Goal: Task Accomplishment & Management: Manage account settings

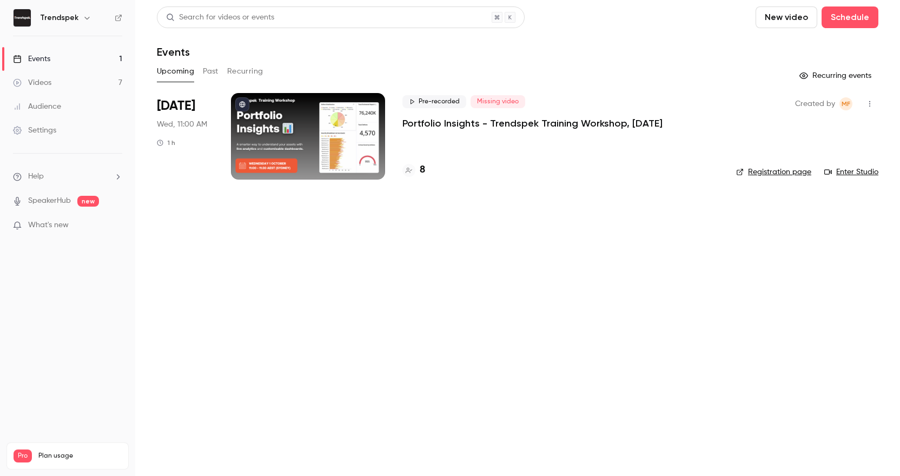
click at [455, 128] on p "Portfolio Insights - Trendspek Training Workshop, [DATE]" at bounding box center [532, 123] width 260 height 13
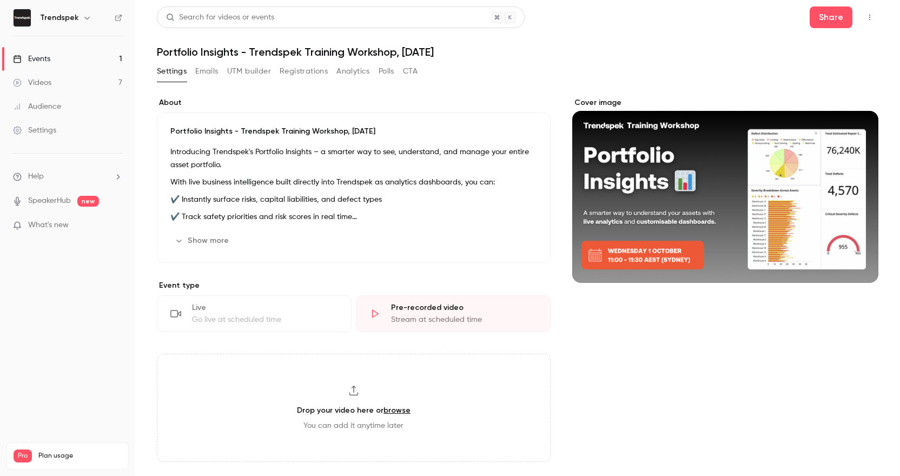
click at [491, 78] on div "Settings Emails UTM builder Registrations Analytics Polls CTA" at bounding box center [517, 74] width 721 height 22
click at [876, 17] on button "button" at bounding box center [869, 17] width 17 height 17
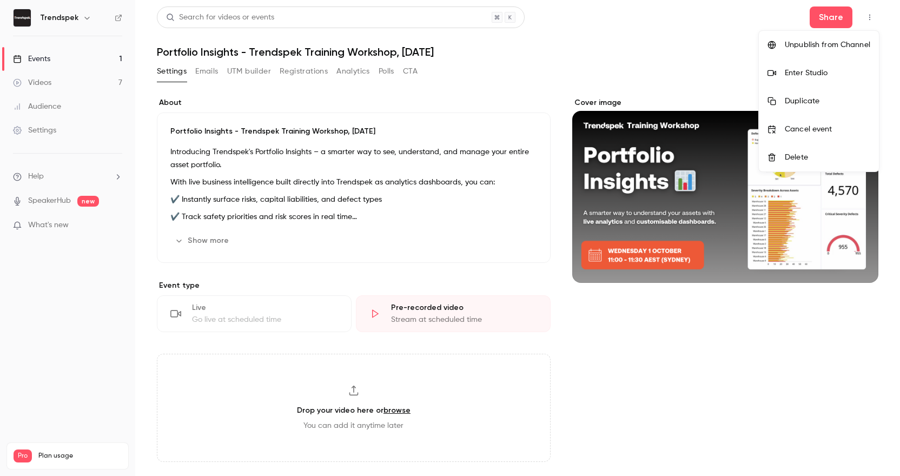
click at [687, 198] on div at bounding box center [450, 238] width 900 height 476
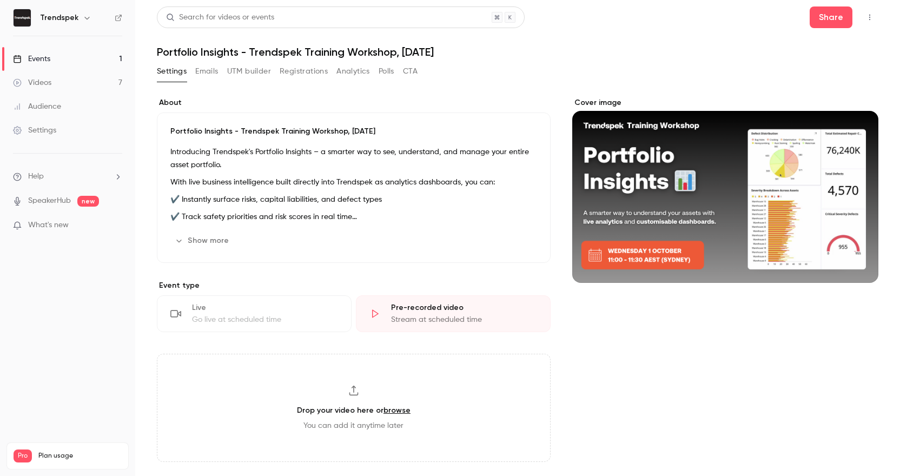
click at [691, 184] on div "Cover image" at bounding box center [725, 189] width 306 height 185
click at [0, 0] on input "Cover image" at bounding box center [0, 0] width 0 height 0
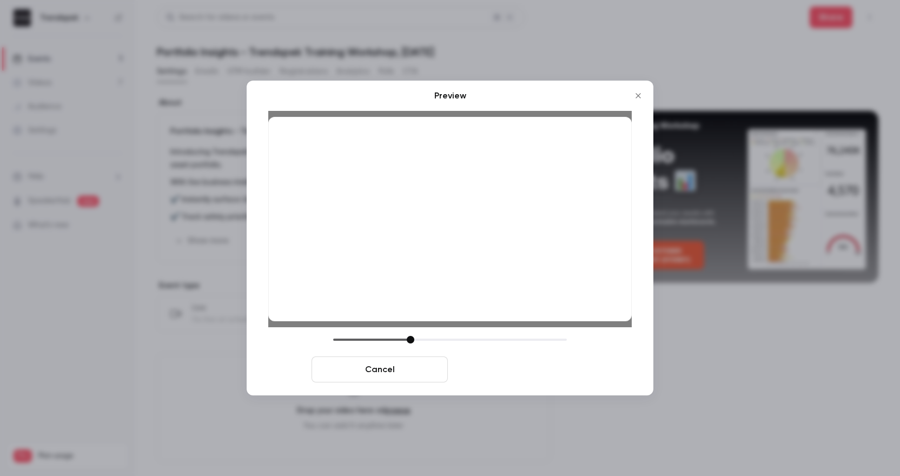
click at [502, 364] on button "Save cover" at bounding box center [520, 369] width 136 height 26
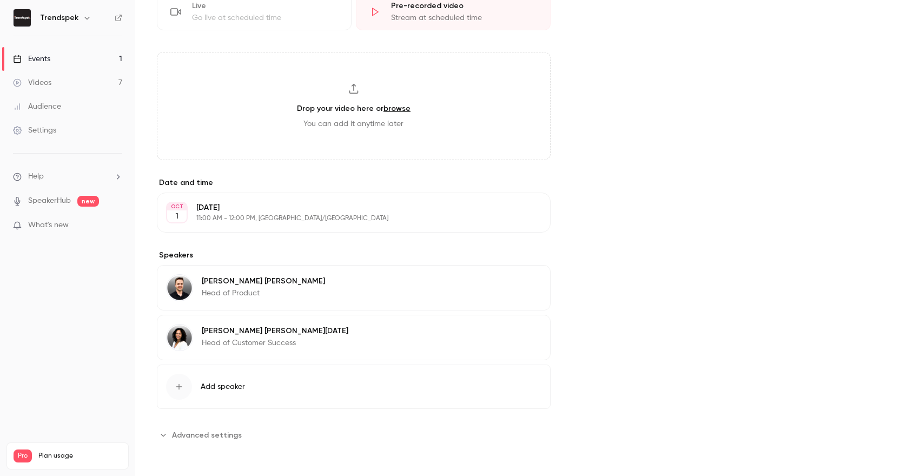
scroll to position [284, 0]
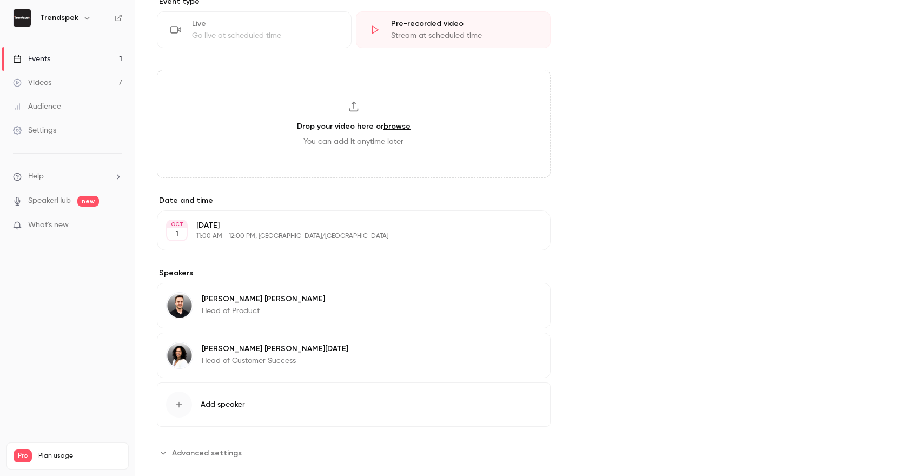
click at [521, 226] on button "Edit" at bounding box center [521, 230] width 39 height 17
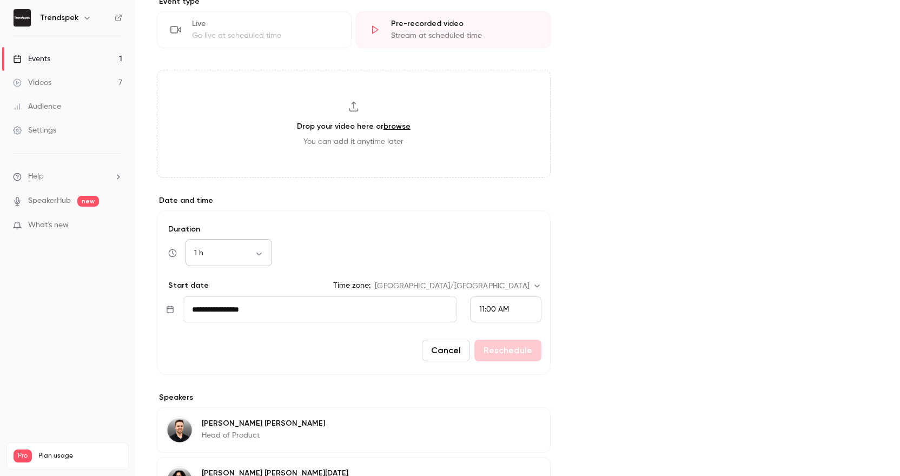
click at [241, 258] on div "1 h ** ​" at bounding box center [228, 253] width 86 height 26
click at [258, 254] on body "Trendspek Events 1 Videos 7 Audience Settings Help SpeakerHub new What's new Pr…" at bounding box center [450, 238] width 900 height 476
click at [228, 299] on li "30 min" at bounding box center [228, 310] width 86 height 28
type input "**"
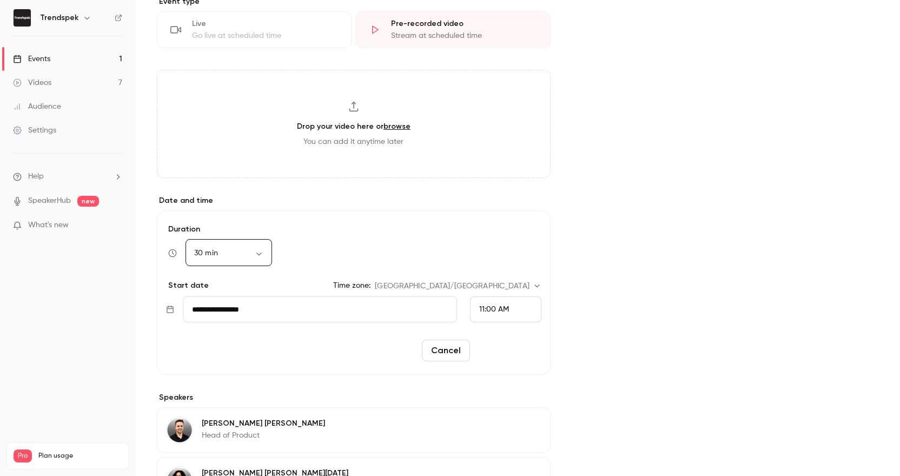
click at [529, 358] on button "Reschedule" at bounding box center [507, 350] width 67 height 22
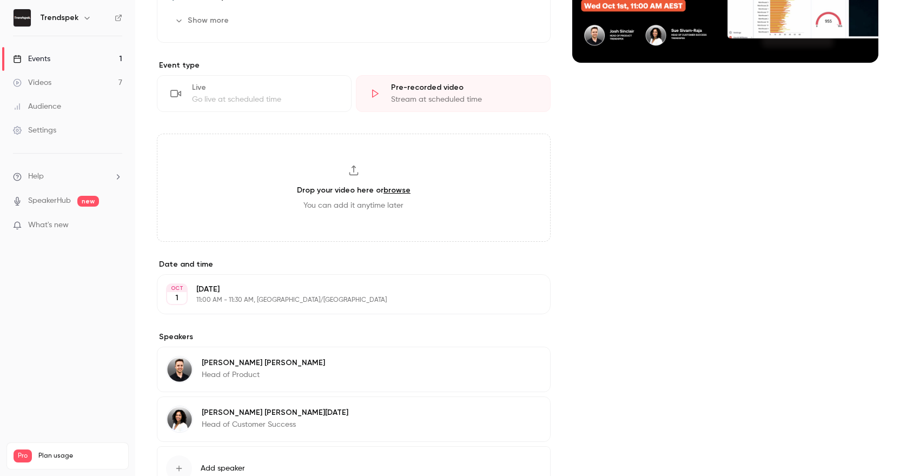
scroll to position [0, 0]
